Goal: Find specific page/section: Find specific page/section

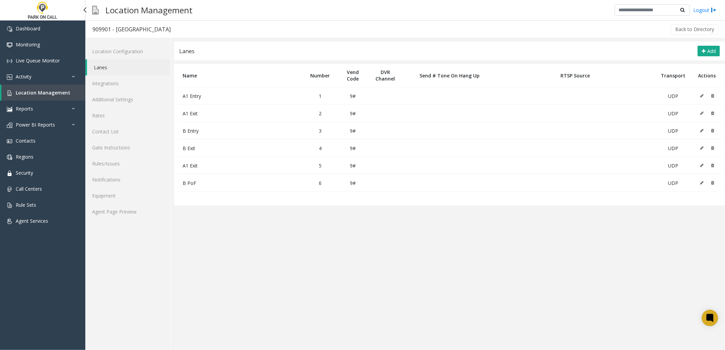
click at [55, 93] on span "Location Management" at bounding box center [43, 92] width 55 height 6
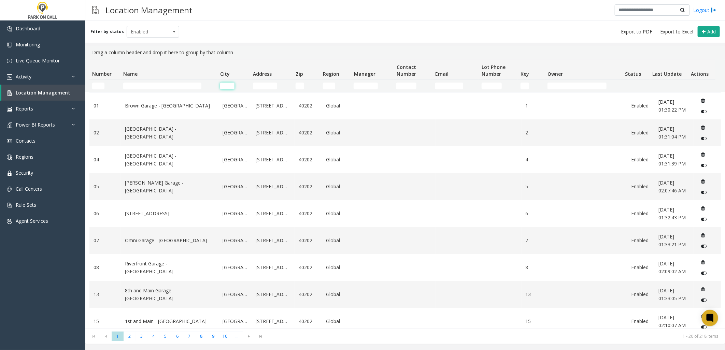
click at [227, 87] on input "City Filter" at bounding box center [227, 86] width 14 height 7
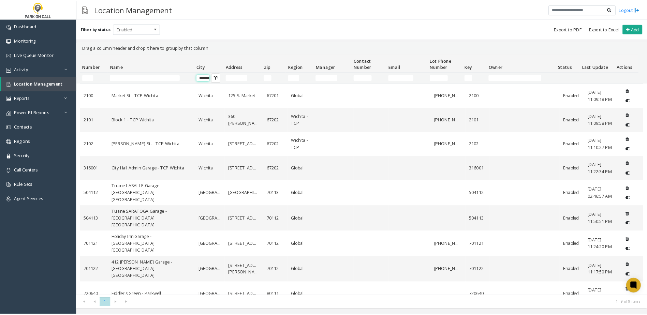
scroll to position [0, 5]
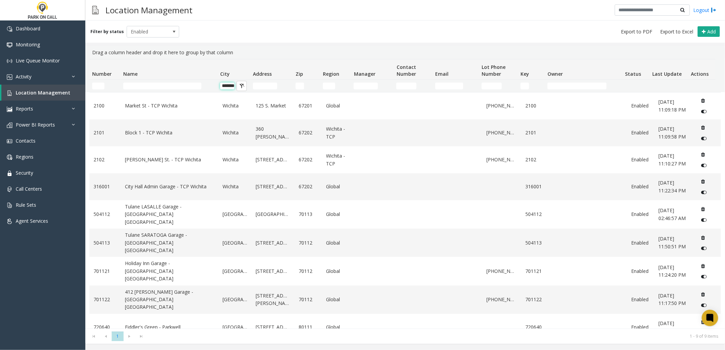
type input "*******"
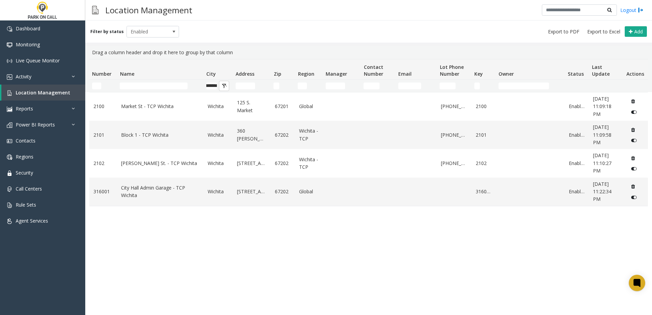
scroll to position [0, 0]
drag, startPoint x: 681, startPoint y: 0, endPoint x: 270, endPoint y: 245, distance: 478.2
click at [270, 245] on div "[STREET_ADDRESS] Global [PHONE_NUMBER] 2100 Enabled [DATE] Block 1 - TCP [GEOGR…" at bounding box center [368, 210] width 559 height 236
drag, startPoint x: 117, startPoint y: 136, endPoint x: 194, endPoint y: 138, distance: 77.2
click at [194, 138] on td "Block 1 - TCP Wichita" at bounding box center [160, 135] width 87 height 28
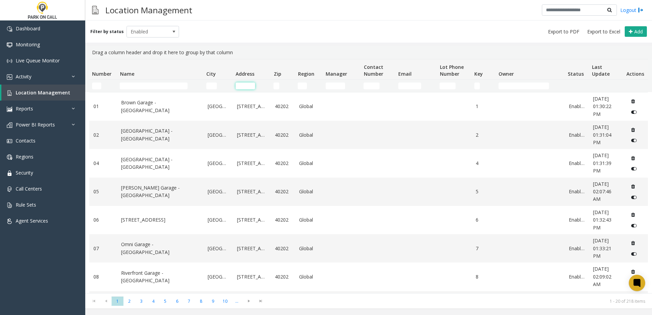
click at [243, 84] on input "Address Filter" at bounding box center [245, 86] width 19 height 7
click at [220, 87] on kendo-grid-filter-cell-operators "City Filter" at bounding box center [224, 86] width 12 height 12
click at [215, 86] on input "City Filter" at bounding box center [211, 86] width 11 height 7
type input "*******"
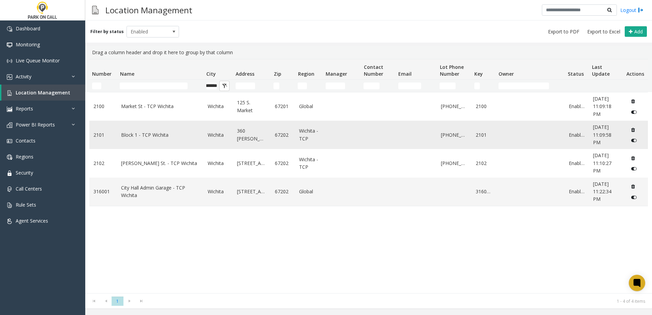
scroll to position [0, 0]
click at [142, 135] on link "Block 1 - TCP Wichita" at bounding box center [160, 135] width 78 height 8
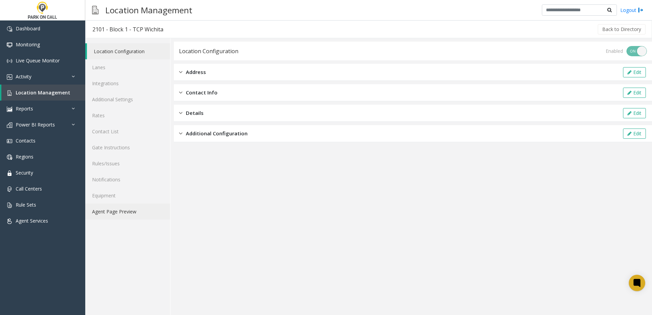
click at [115, 212] on link "Agent Page Preview" at bounding box center [127, 212] width 85 height 16
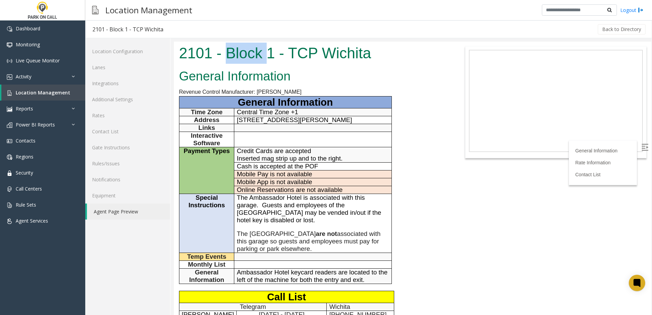
drag, startPoint x: 227, startPoint y: 54, endPoint x: 269, endPoint y: 56, distance: 42.4
click at [269, 56] on h1 "2101 - Block 1 - TCP Wichita" at bounding box center [313, 53] width 269 height 21
click at [273, 55] on h1 "2101 - Block 1 - TCP Wichita" at bounding box center [313, 53] width 269 height 21
